Goal: Task Accomplishment & Management: Complete application form

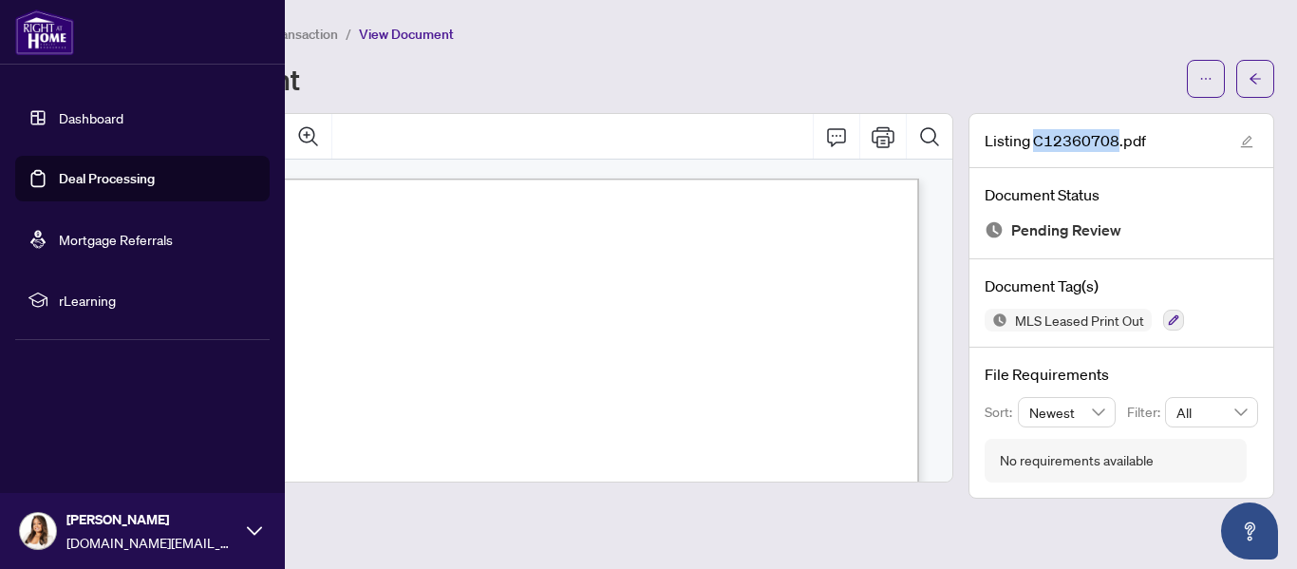
click at [80, 172] on link "Deal Processing" at bounding box center [107, 178] width 96 height 17
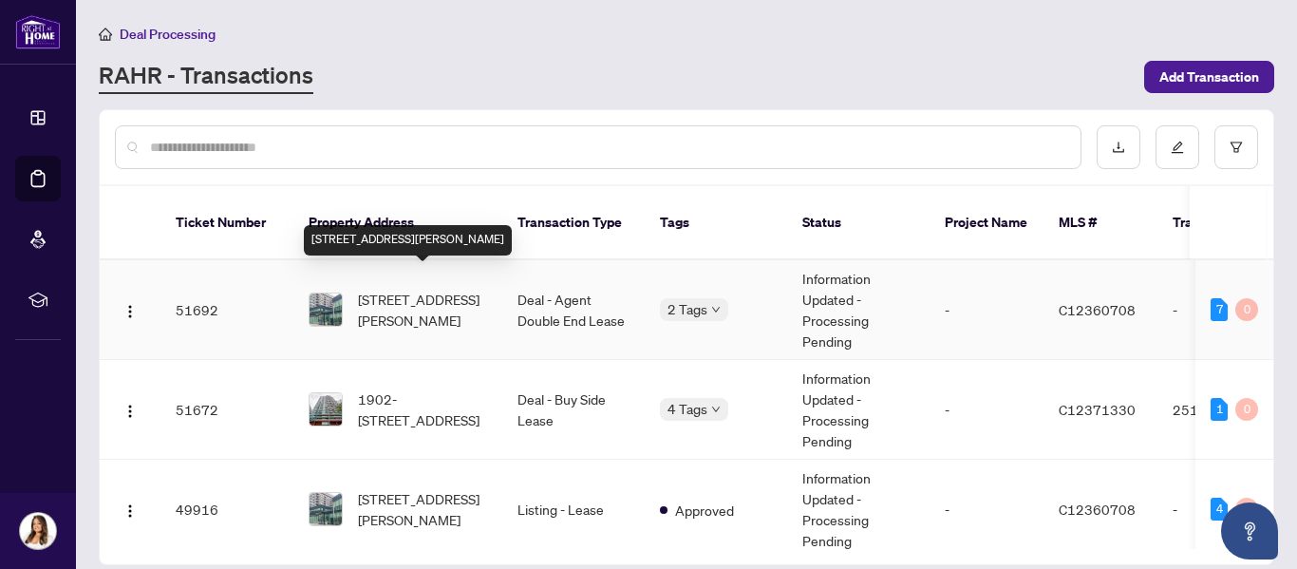
click at [421, 297] on span "[STREET_ADDRESS][PERSON_NAME]" at bounding box center [422, 310] width 129 height 42
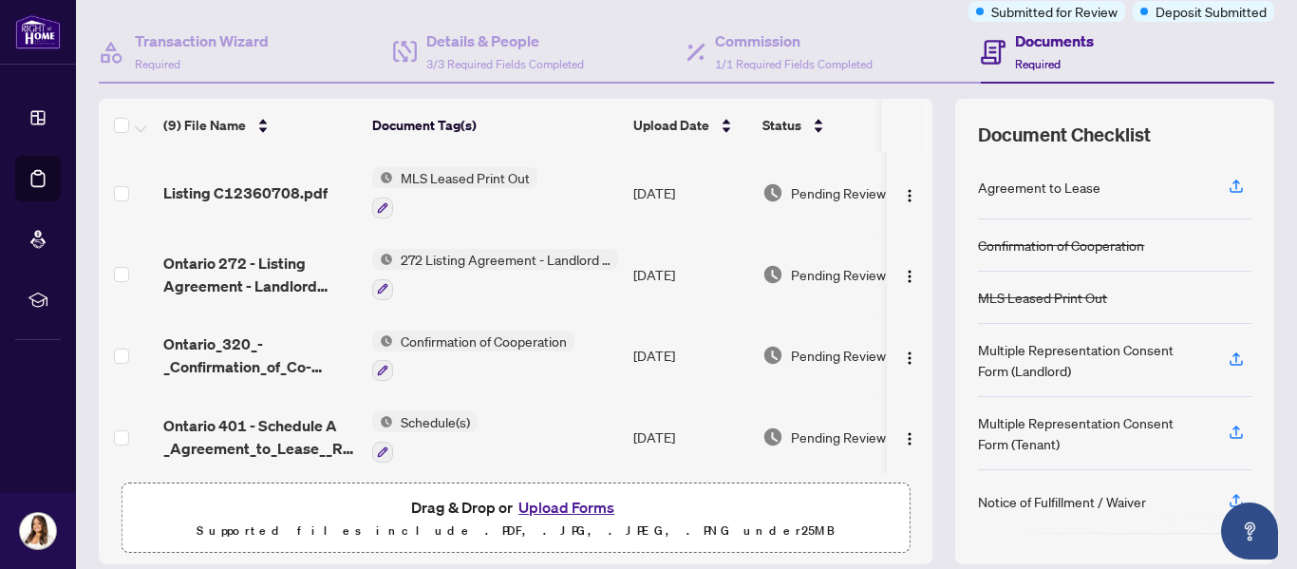
scroll to position [226, 0]
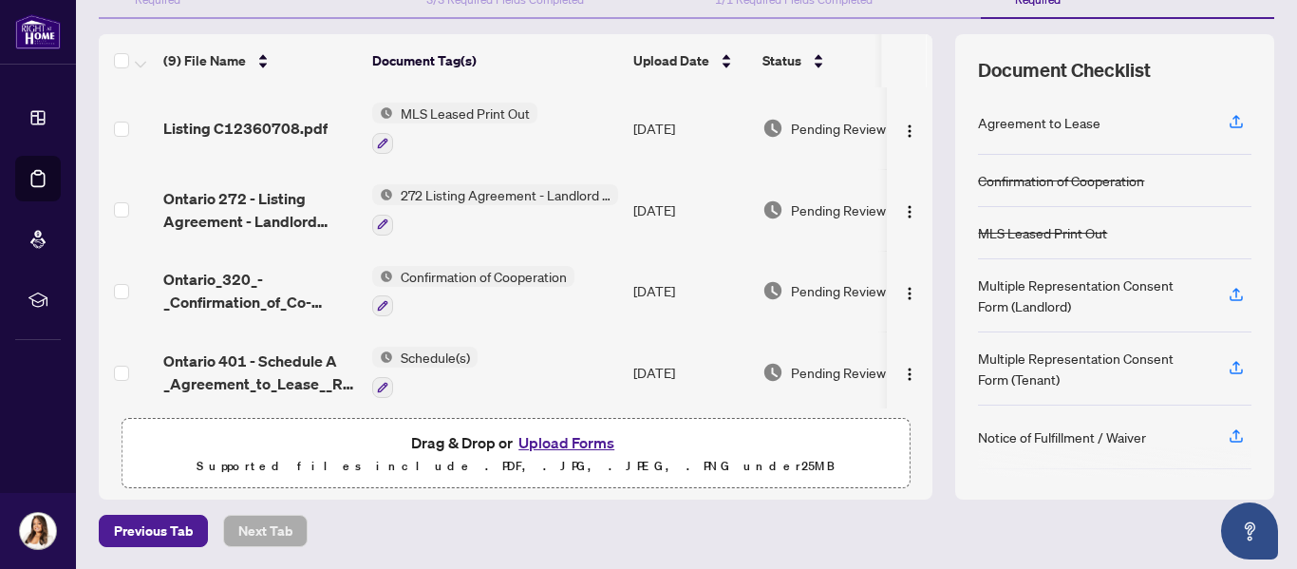
click at [580, 438] on button "Upload Forms" at bounding box center [566, 442] width 107 height 25
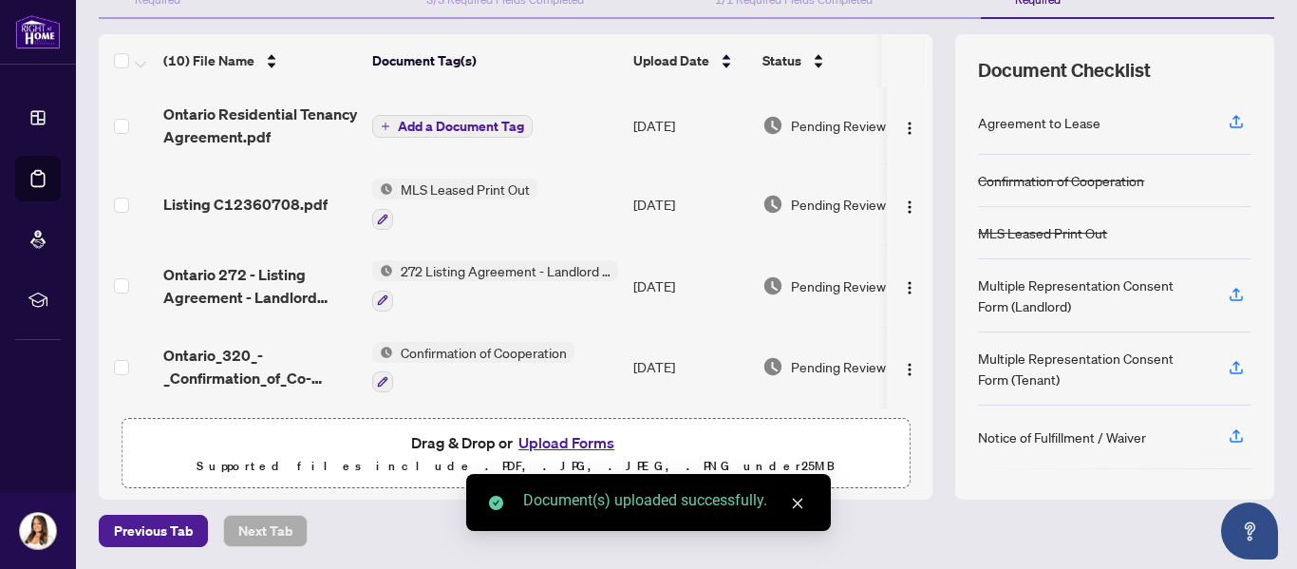
click at [476, 127] on span "Add a Document Tag" at bounding box center [461, 126] width 126 height 13
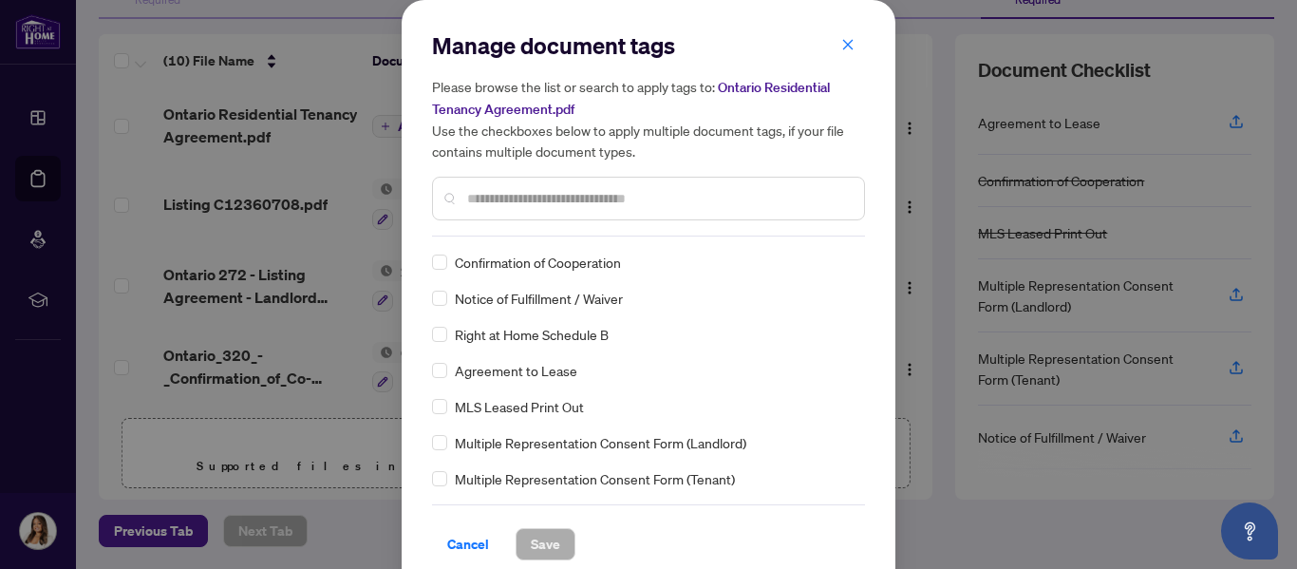
click at [562, 198] on input "text" at bounding box center [658, 198] width 382 height 21
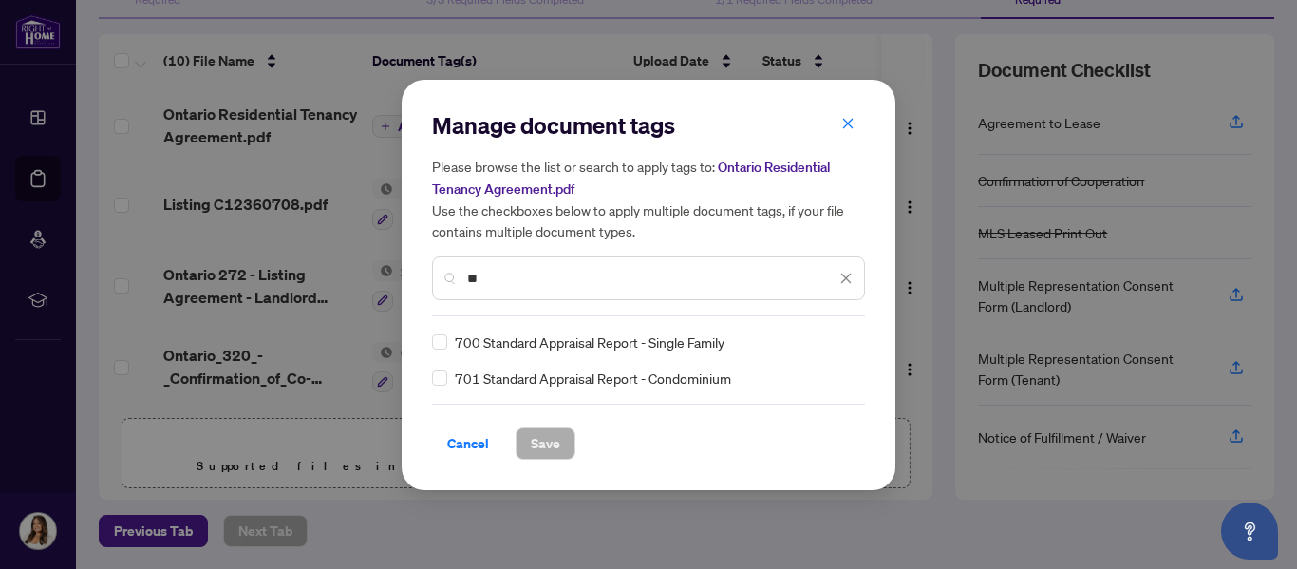
type input "*"
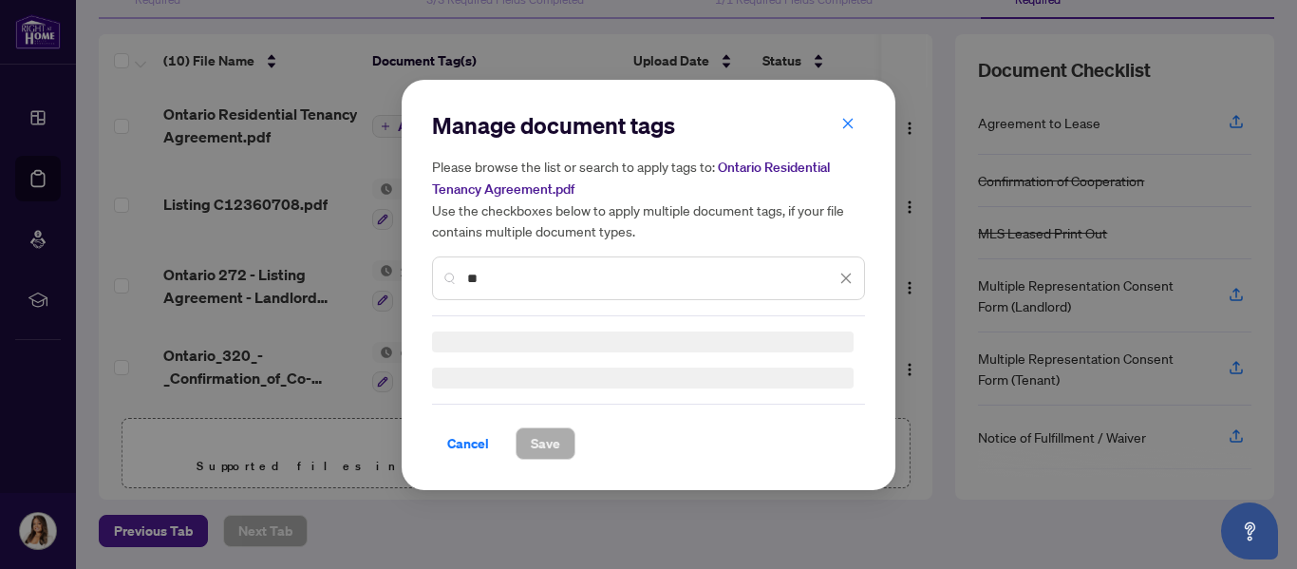
type input "*"
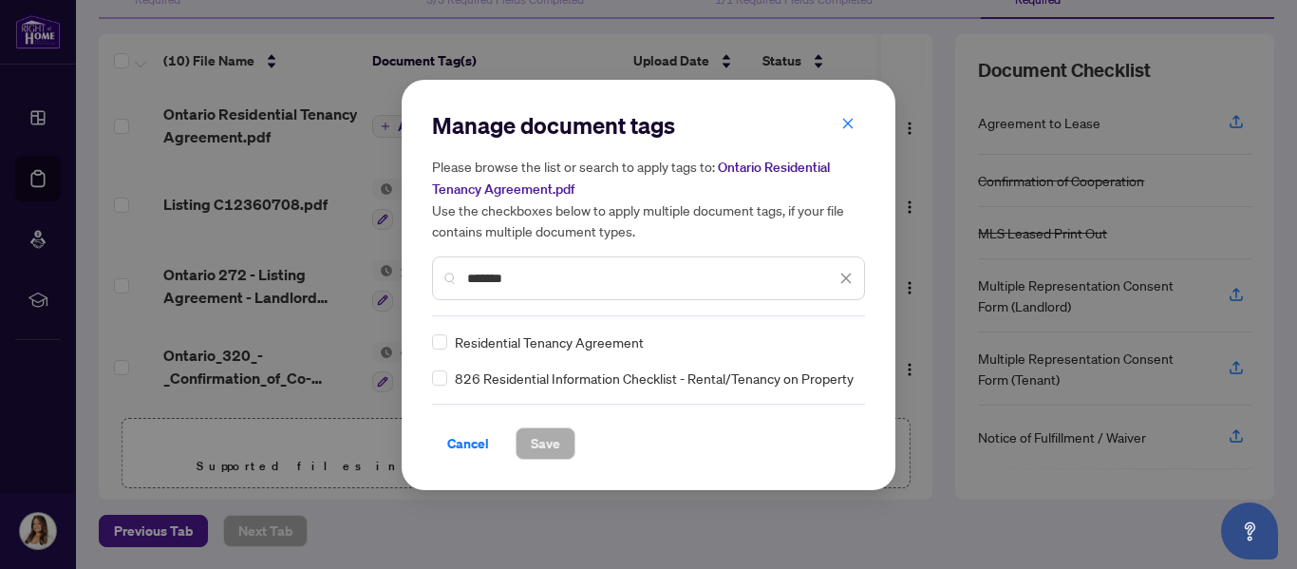
type input "*******"
click at [536, 443] on span "Save" at bounding box center [545, 443] width 29 height 30
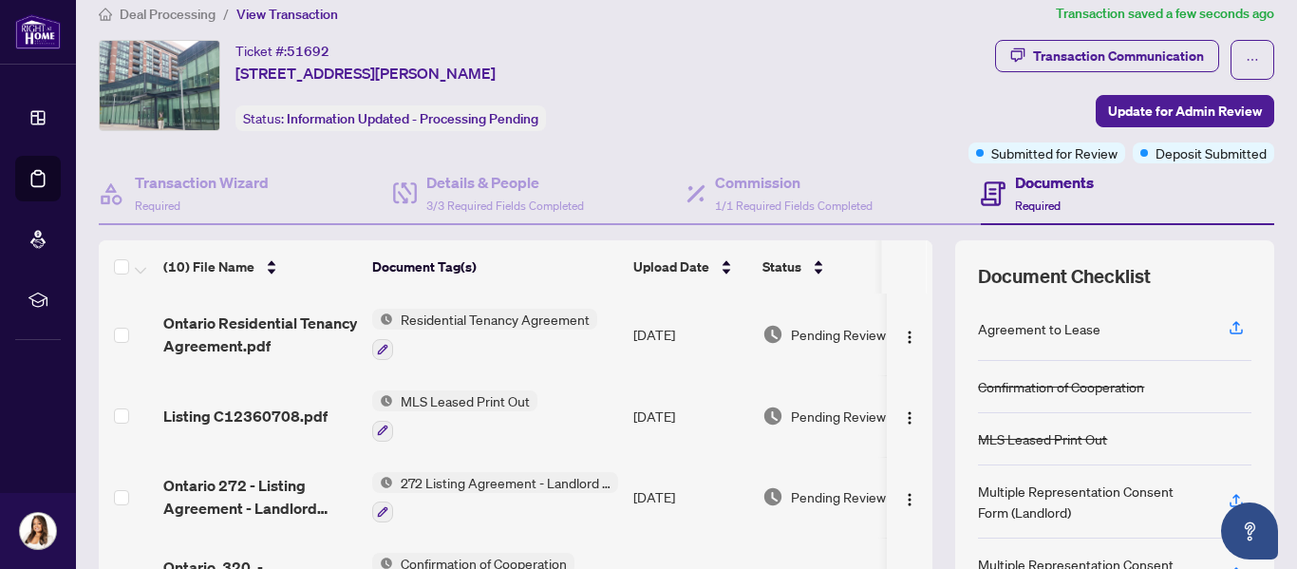
scroll to position [0, 0]
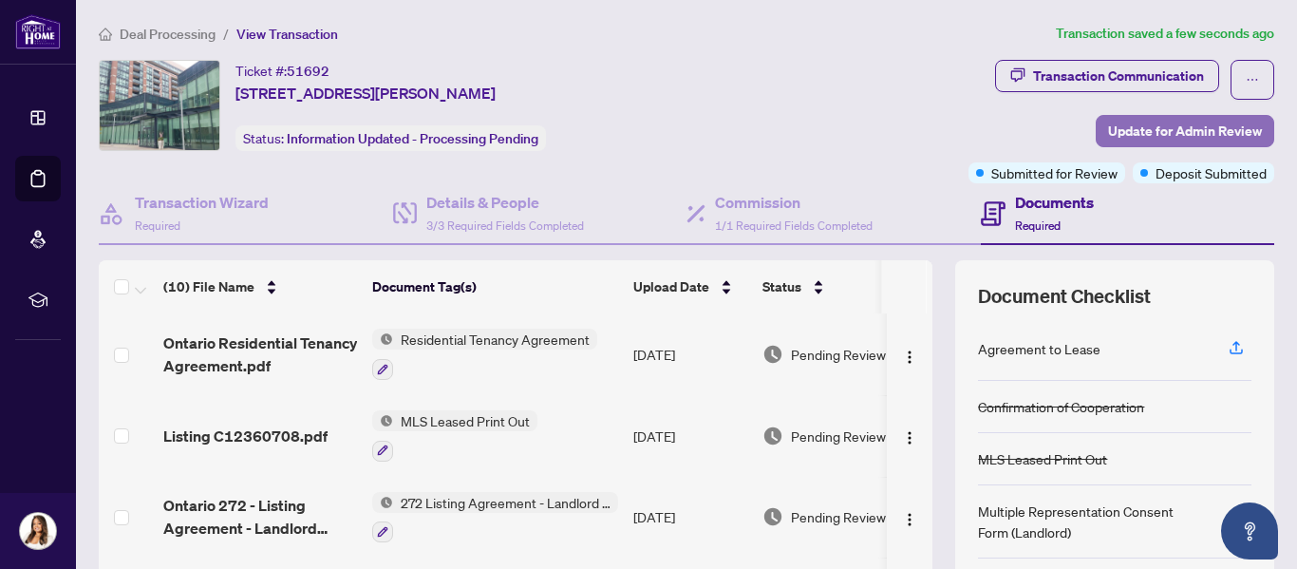
click at [1135, 132] on span "Update for Admin Review" at bounding box center [1185, 131] width 154 height 30
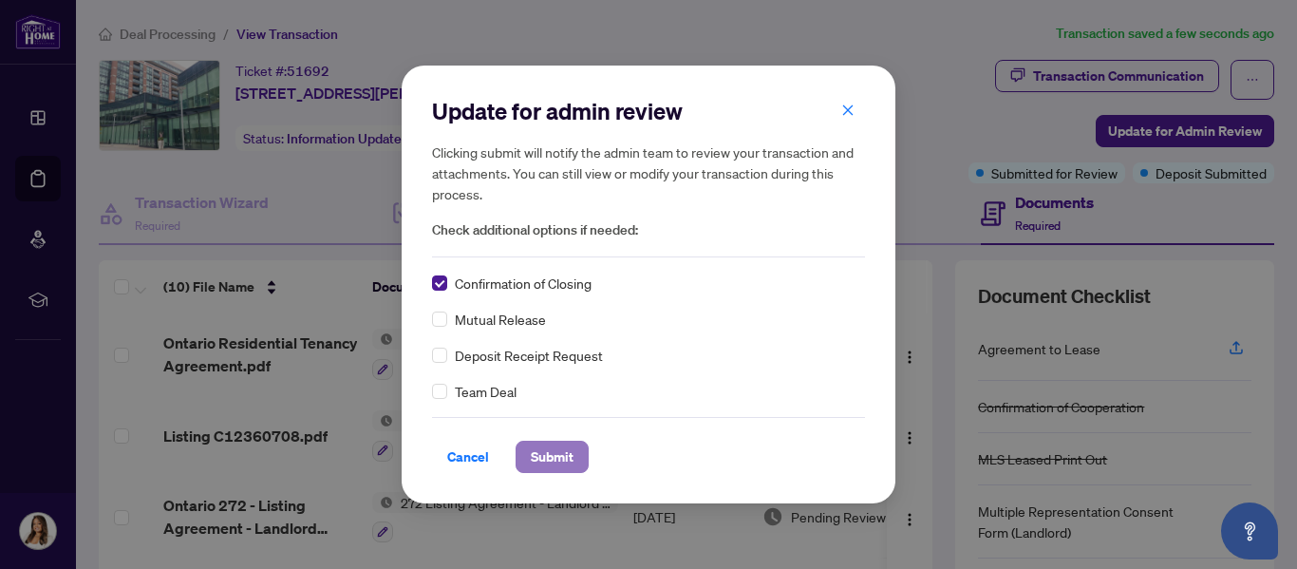
click at [545, 452] on span "Submit" at bounding box center [552, 457] width 43 height 30
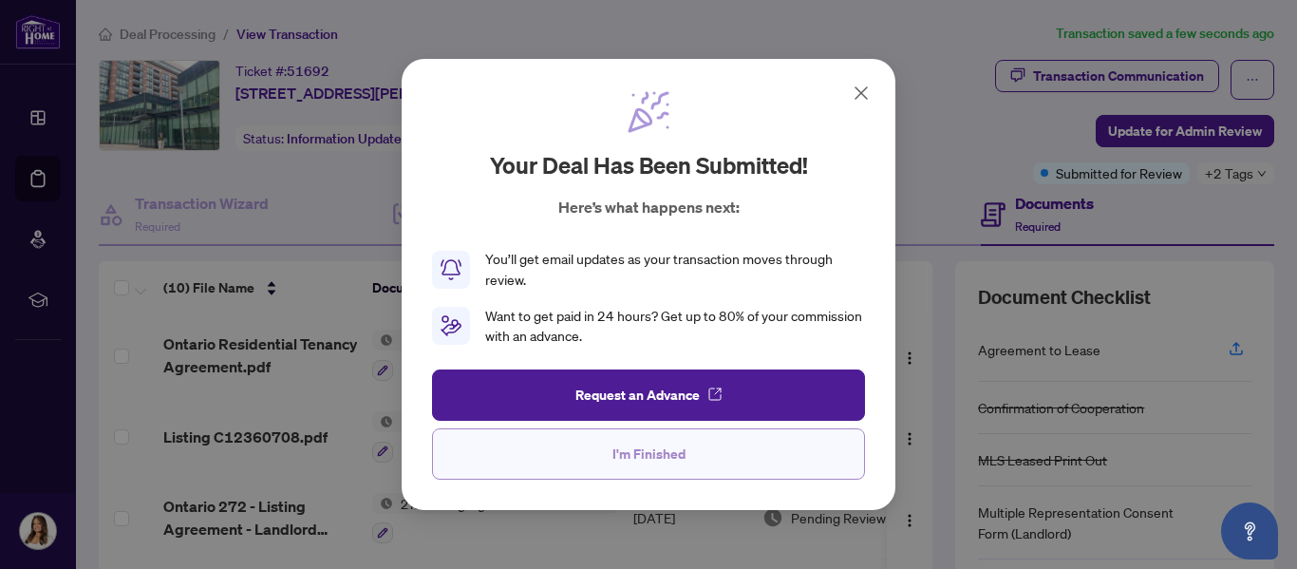
click at [614, 456] on span "I'm Finished" at bounding box center [649, 454] width 73 height 30
